Goal: Task Accomplishment & Management: Use online tool/utility

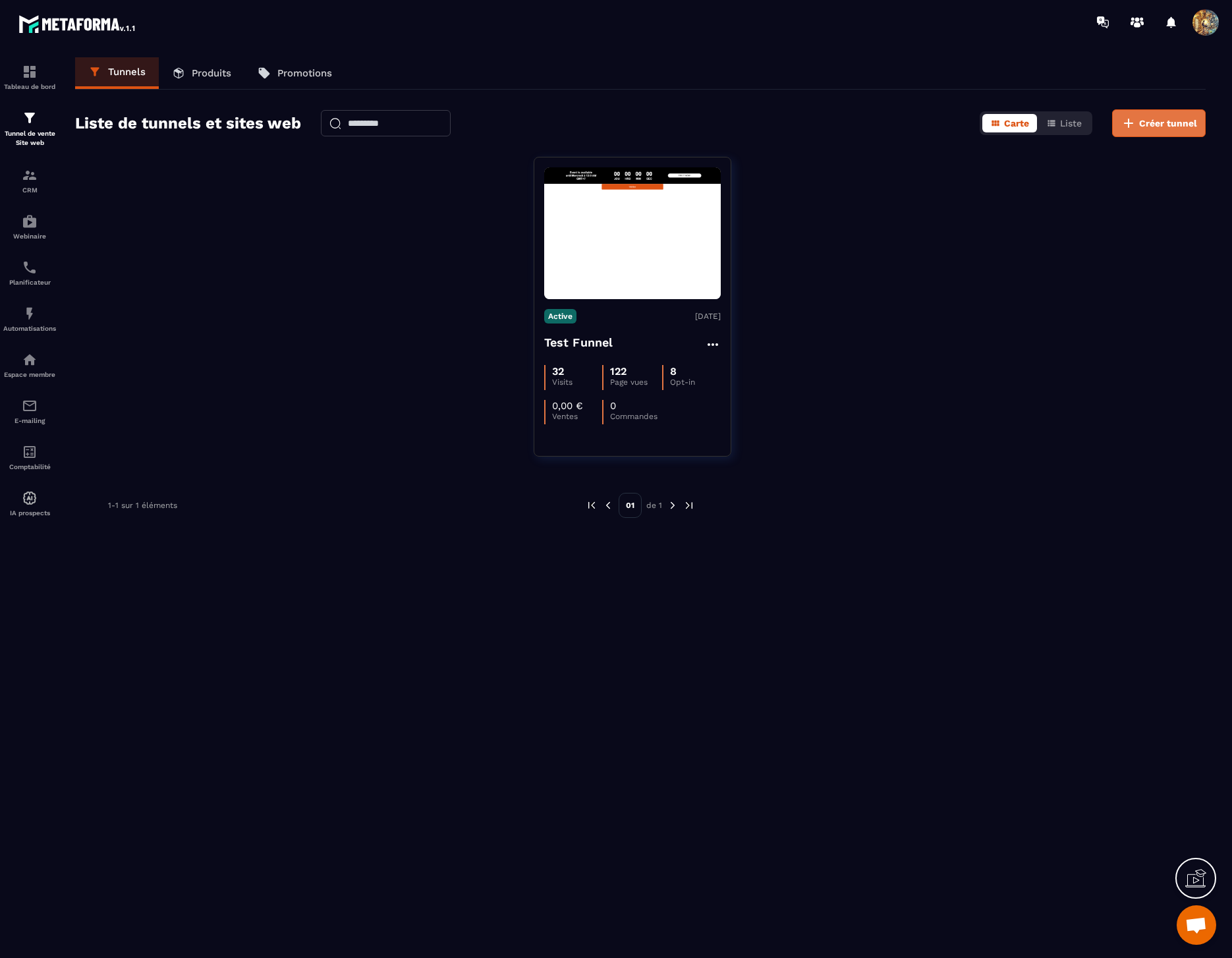
click at [1168, 127] on span "Créer tunnel" at bounding box center [1168, 123] width 58 height 13
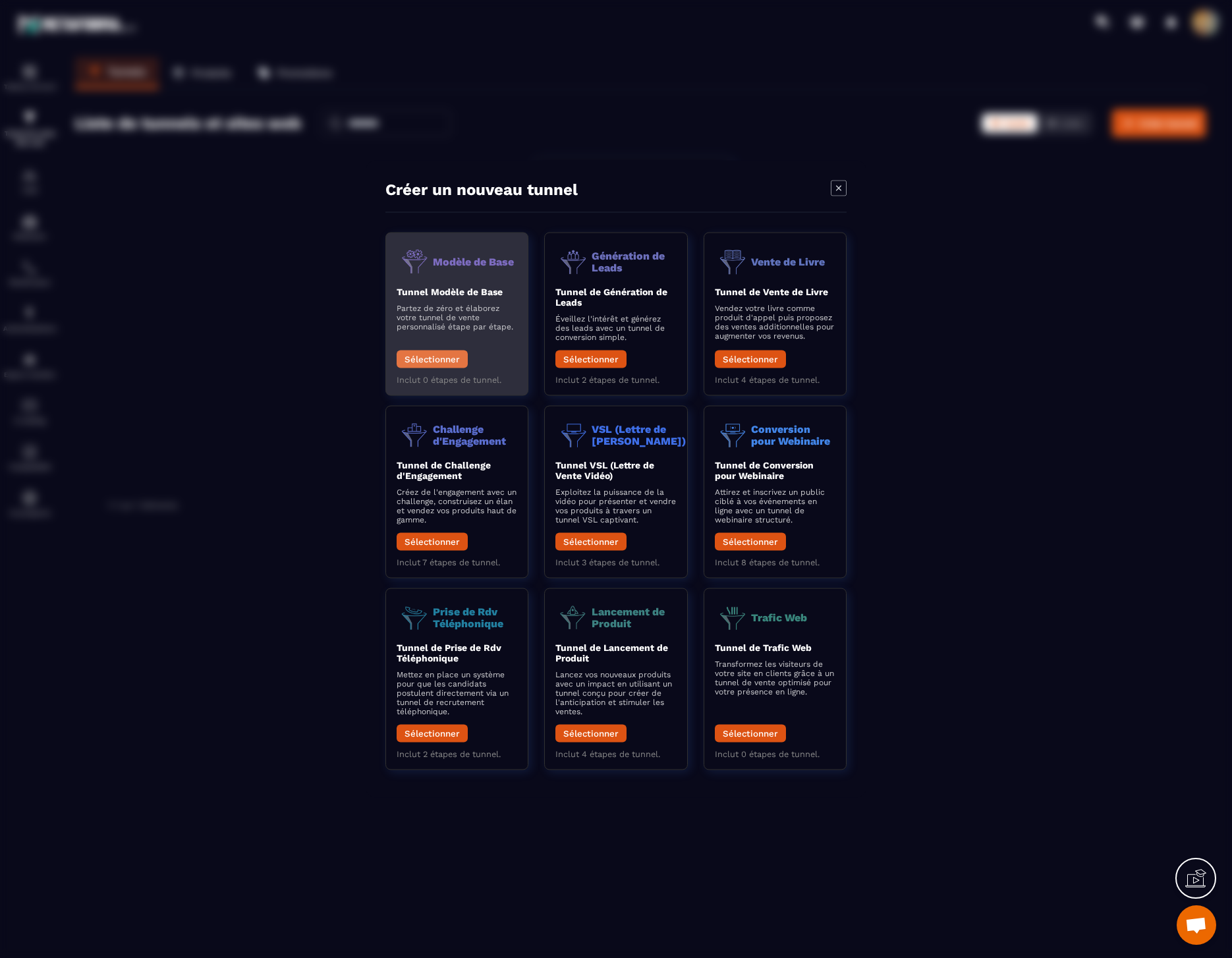
click at [432, 352] on button "Sélectionner" at bounding box center [432, 360] width 71 height 18
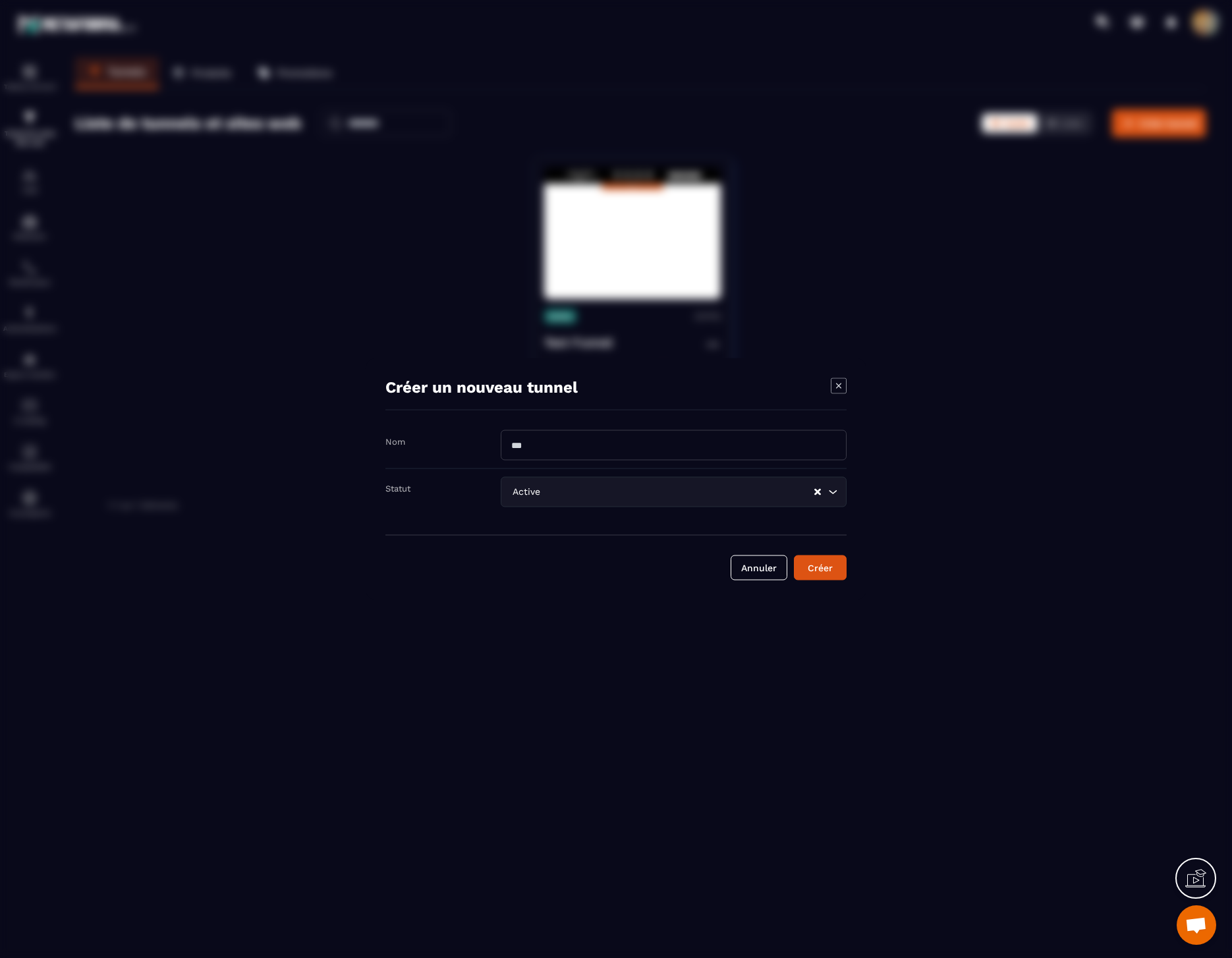
click at [828, 380] on div "Créer un nouveau tunnel" at bounding box center [616, 394] width 461 height 32
click at [834, 382] on icon "Modal window" at bounding box center [839, 386] width 16 height 16
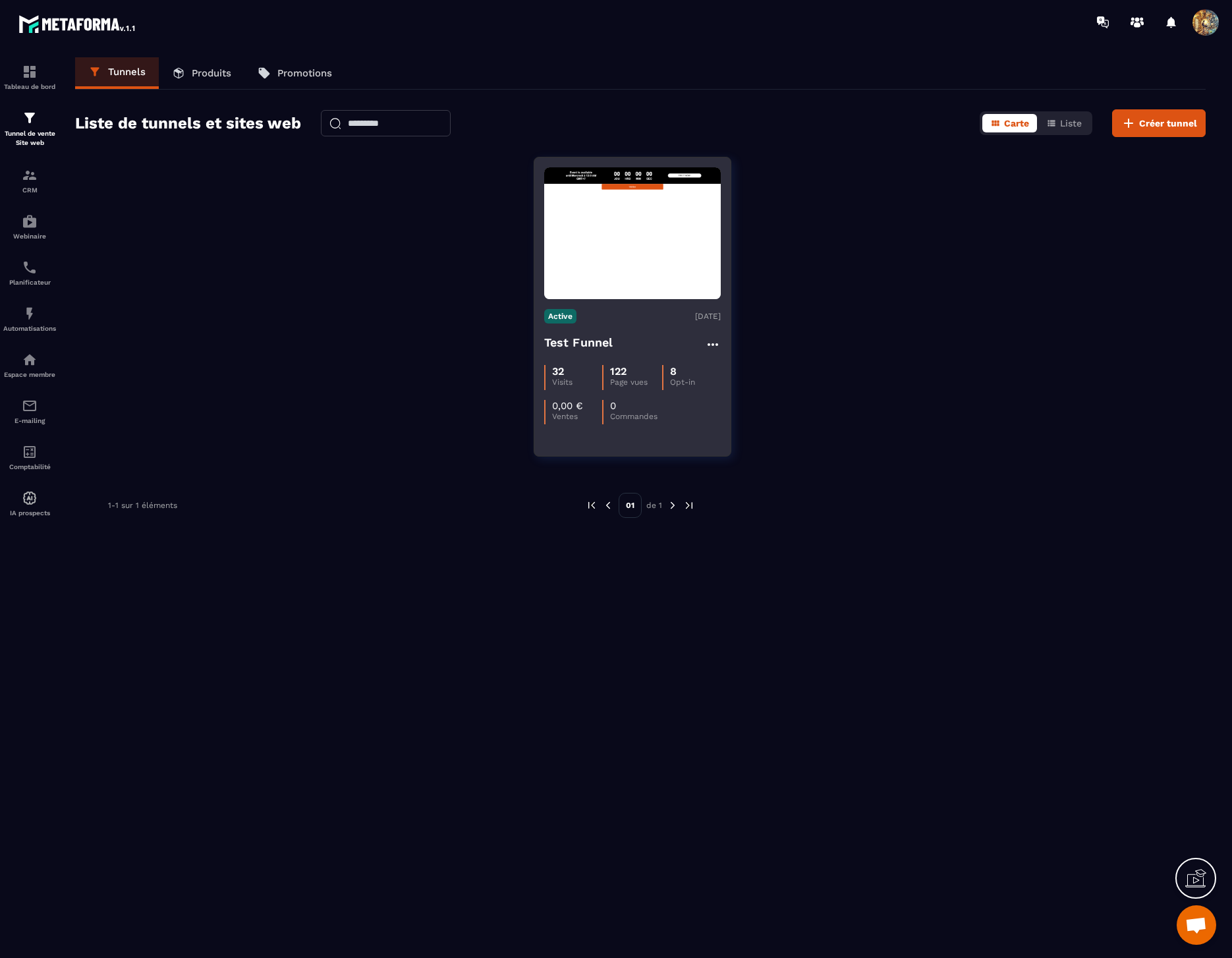
click at [594, 329] on div "Active [DATE] Test Funnel 32 Visits 122 Page vues 8 Opt-in 0,00 € Ventes 0 Comm…" at bounding box center [633, 361] width 196 height 125
click at [572, 344] on h4 "Test Funnel" at bounding box center [579, 342] width 69 height 18
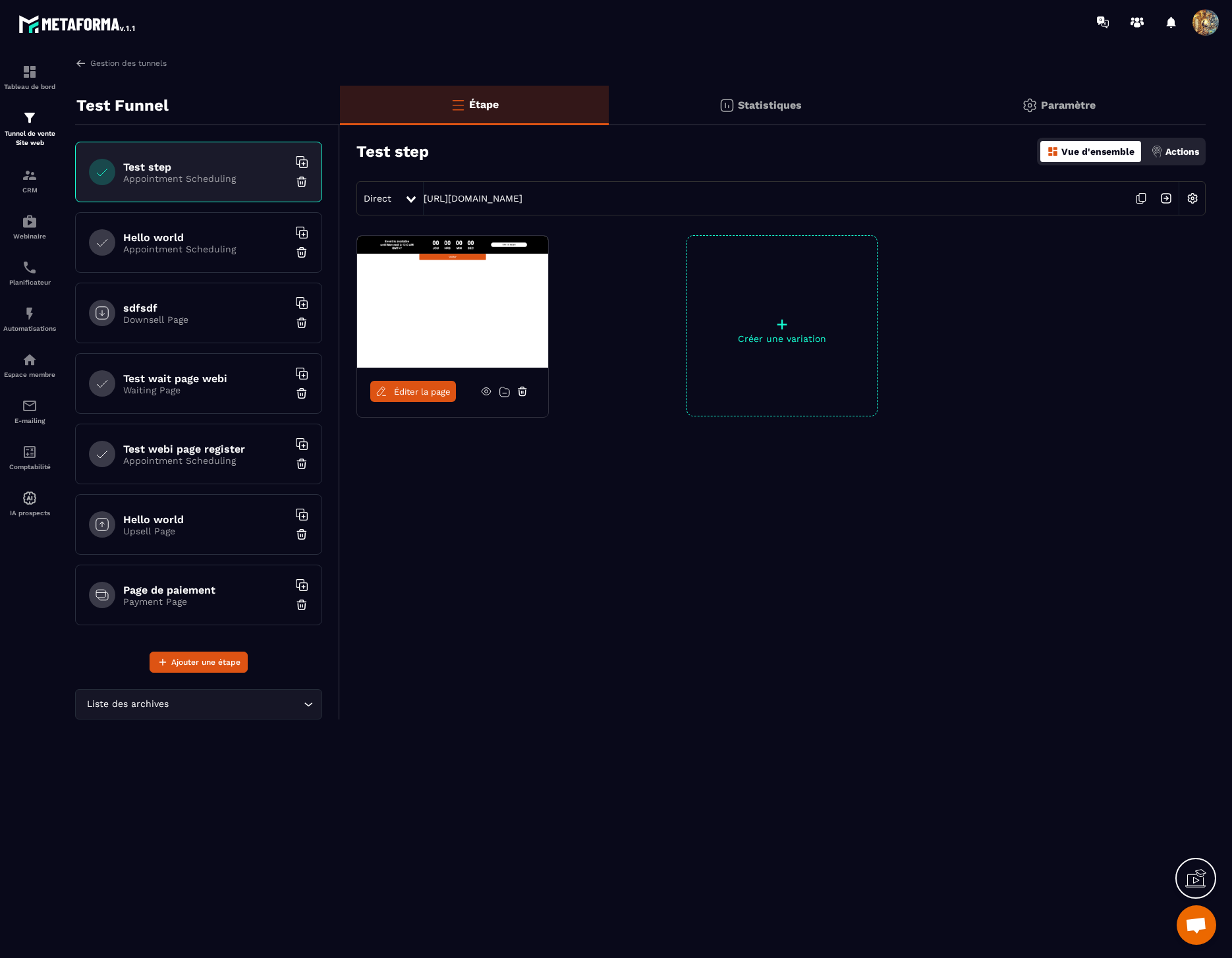
click at [406, 392] on span "Éditer la page" at bounding box center [422, 391] width 56 height 10
